Goal: Find specific page/section: Find specific page/section

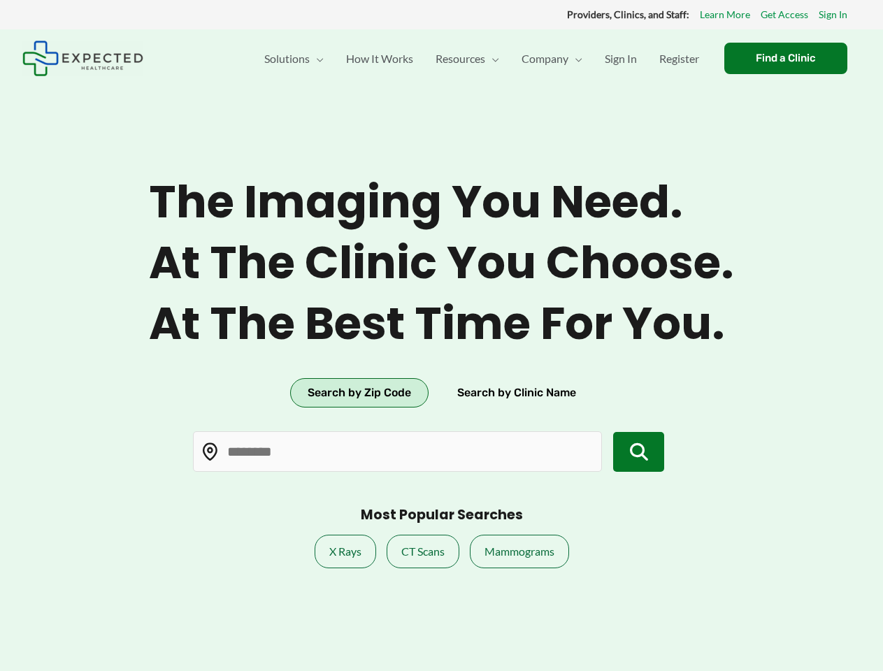
click at [441, 336] on span "At the best time for you." at bounding box center [441, 324] width 585 height 54
click at [359, 393] on button "Search by Zip Code" at bounding box center [359, 392] width 138 height 29
click at [516, 393] on button "Search by Clinic Name" at bounding box center [517, 392] width 154 height 29
